Goal: Browse casually

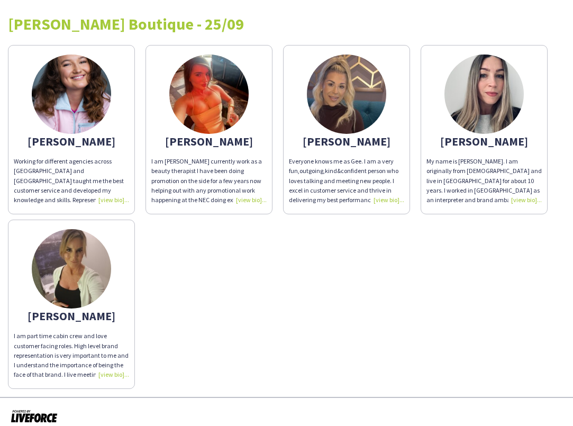
click at [102, 191] on div "Working for different agencies across [GEOGRAPHIC_DATA] and [GEOGRAPHIC_DATA] t…" at bounding box center [71, 181] width 115 height 48
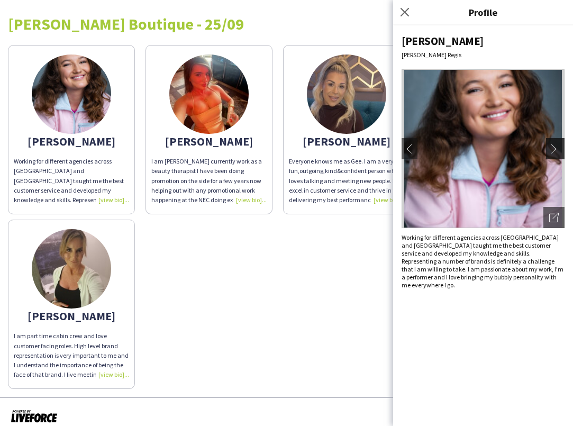
click at [554, 144] on app-icon "chevron-right" at bounding box center [557, 149] width 15 height 10
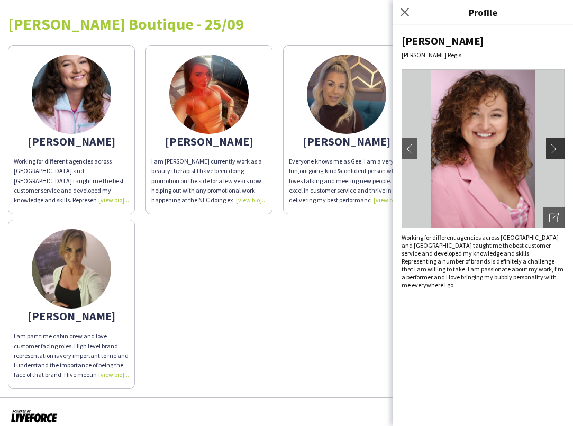
click at [554, 144] on app-icon "chevron-right" at bounding box center [557, 149] width 15 height 10
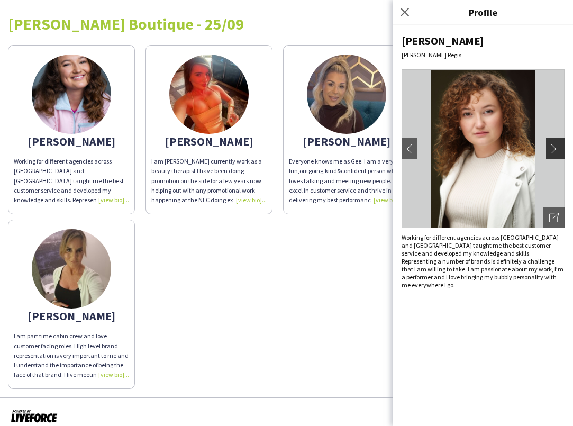
click at [554, 144] on app-icon "chevron-right" at bounding box center [557, 149] width 15 height 10
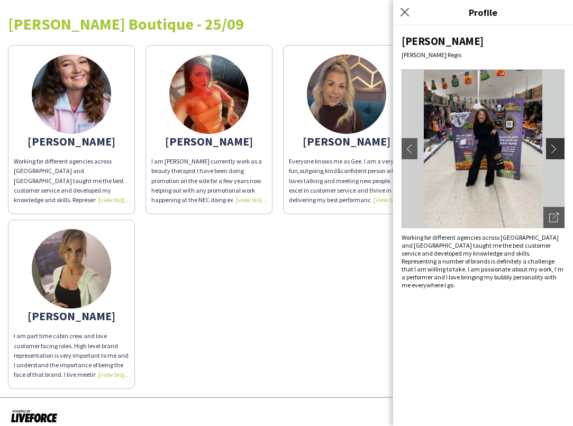
click at [554, 144] on app-icon "chevron-right" at bounding box center [557, 149] width 15 height 10
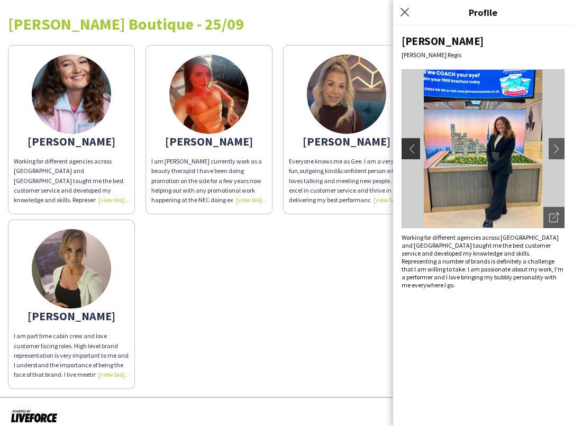
click at [416, 146] on app-icon "chevron-left" at bounding box center [409, 149] width 15 height 10
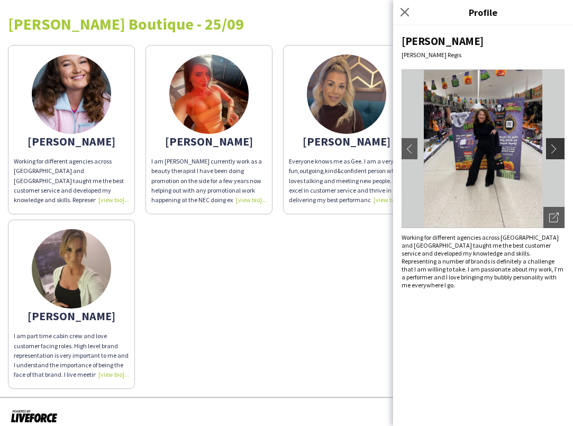
click at [554, 154] on button "chevron-right" at bounding box center [556, 148] width 21 height 21
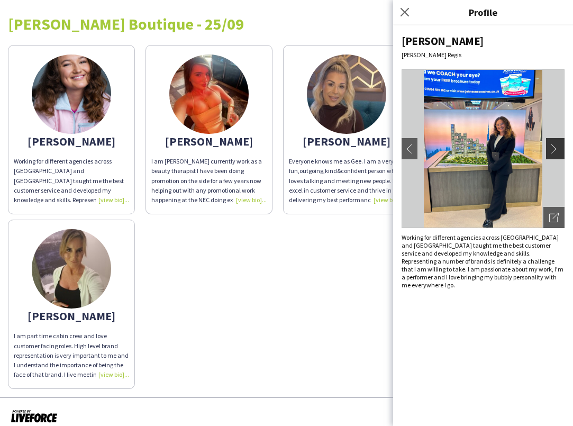
click at [554, 154] on button "chevron-right" at bounding box center [556, 148] width 21 height 21
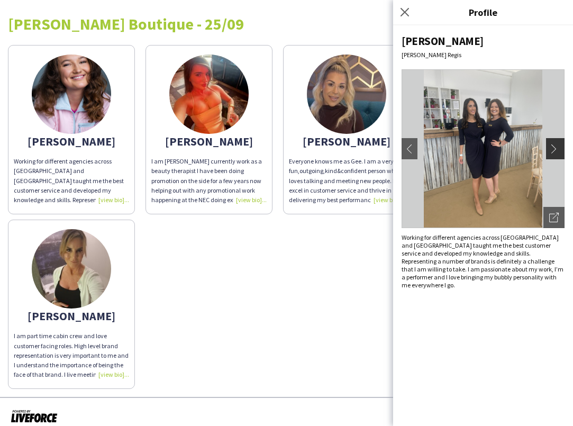
click at [555, 154] on button "chevron-right" at bounding box center [556, 148] width 21 height 21
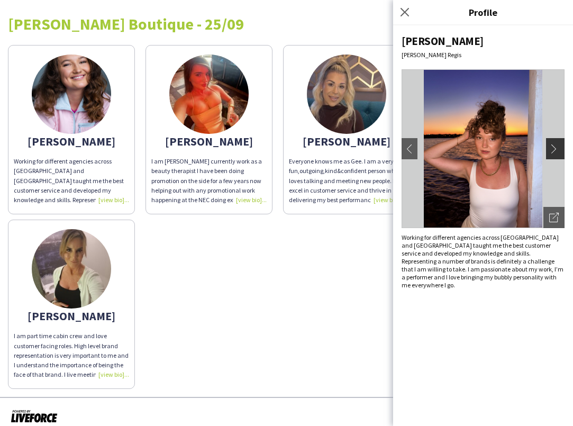
click at [555, 152] on app-icon "chevron-right" at bounding box center [557, 149] width 15 height 10
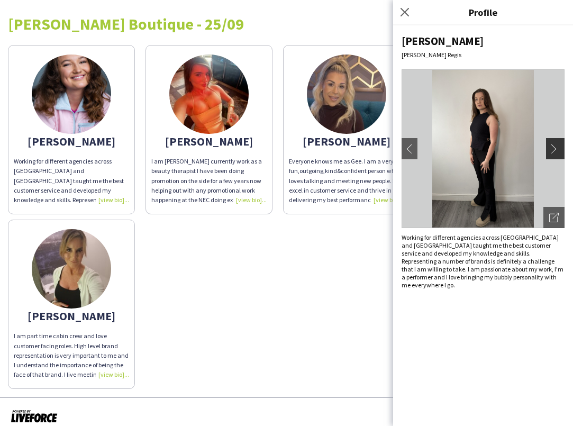
click at [555, 152] on app-icon "chevron-right" at bounding box center [557, 149] width 15 height 10
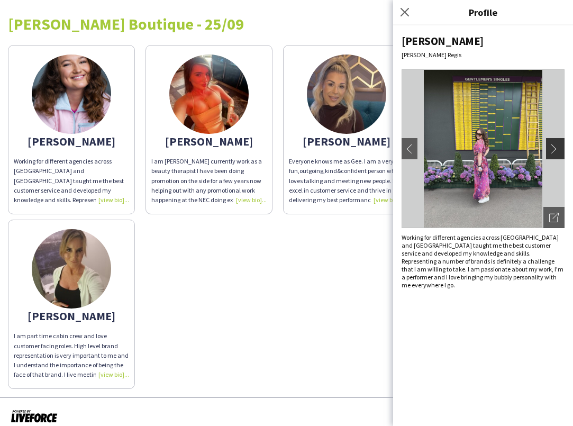
click at [555, 152] on app-icon "chevron-right" at bounding box center [557, 149] width 15 height 10
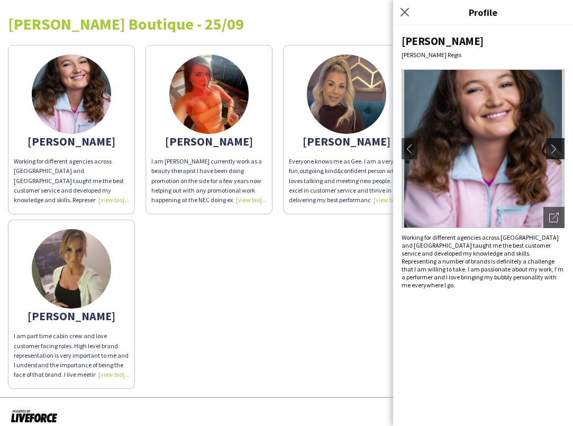
click at [552, 148] on app-icon "chevron-right" at bounding box center [557, 149] width 15 height 10
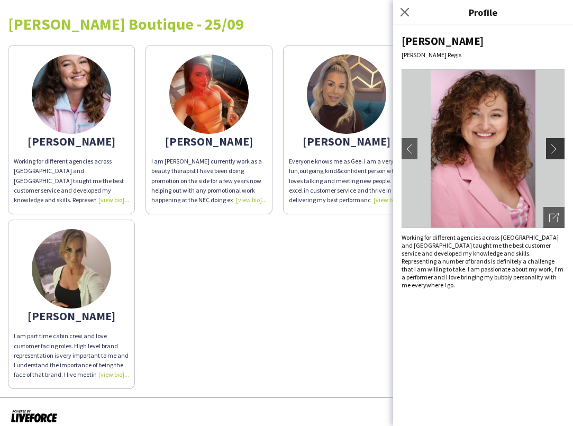
click at [559, 154] on button "chevron-right" at bounding box center [556, 148] width 21 height 21
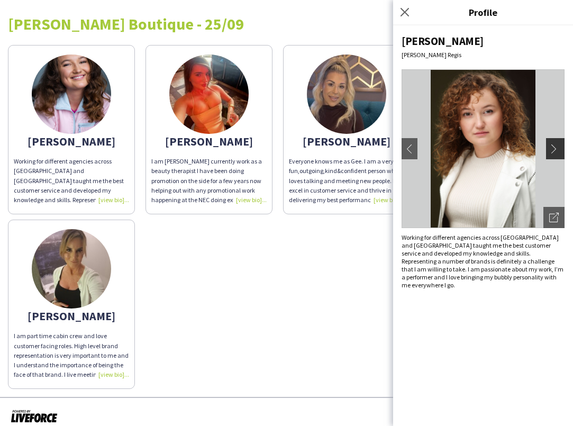
click at [552, 156] on button "chevron-right" at bounding box center [556, 148] width 21 height 21
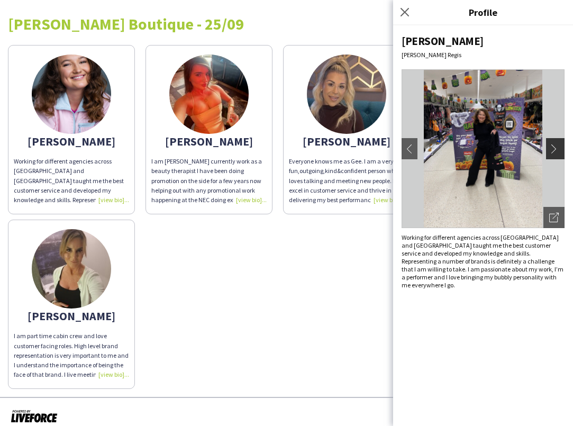
click at [552, 156] on button "chevron-right" at bounding box center [556, 148] width 21 height 21
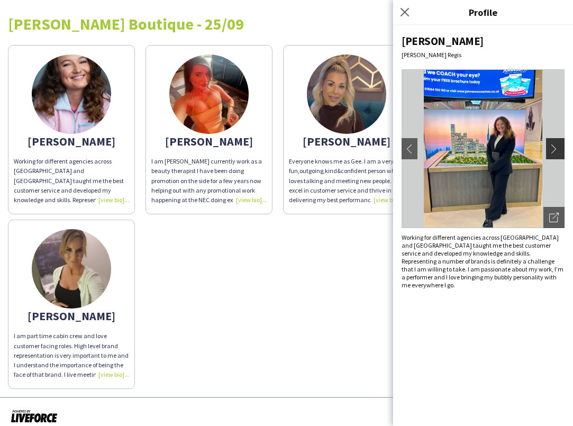
click at [552, 156] on button "chevron-right" at bounding box center [556, 148] width 21 height 21
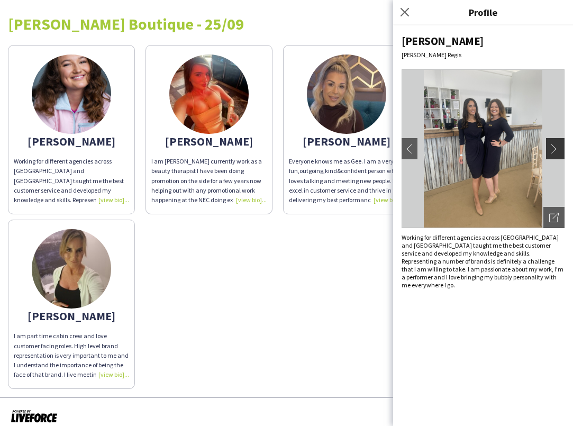
click at [552, 156] on button "chevron-right" at bounding box center [556, 148] width 21 height 21
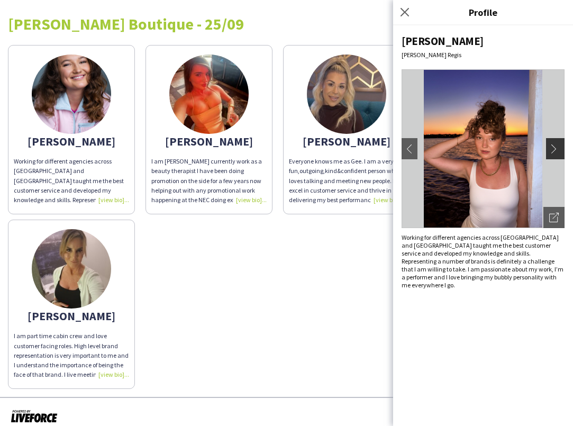
click at [552, 156] on button "chevron-right" at bounding box center [556, 148] width 21 height 21
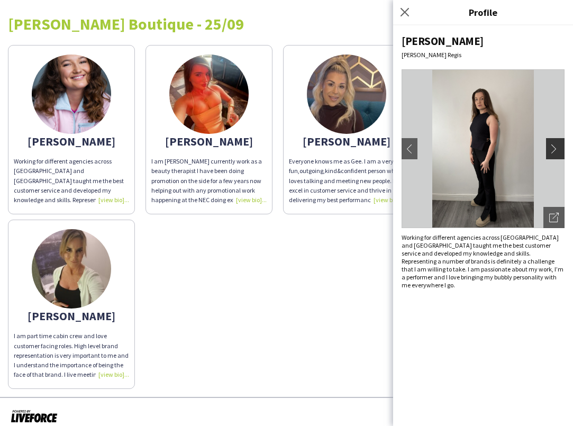
click at [552, 156] on button "chevron-right" at bounding box center [556, 148] width 21 height 21
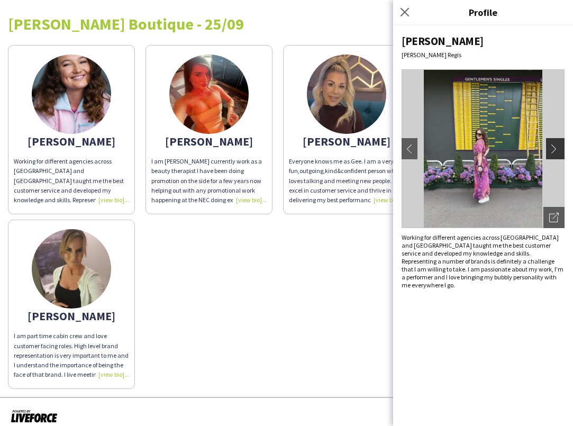
click at [552, 156] on button "chevron-right" at bounding box center [556, 148] width 21 height 21
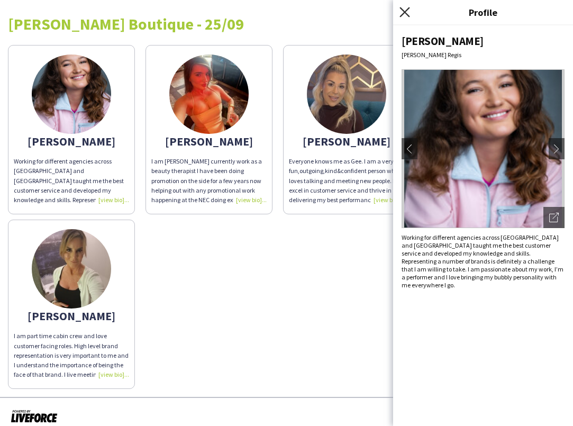
click at [403, 17] on icon "Close pop-in" at bounding box center [405, 12] width 10 height 10
